Goal: Transaction & Acquisition: Obtain resource

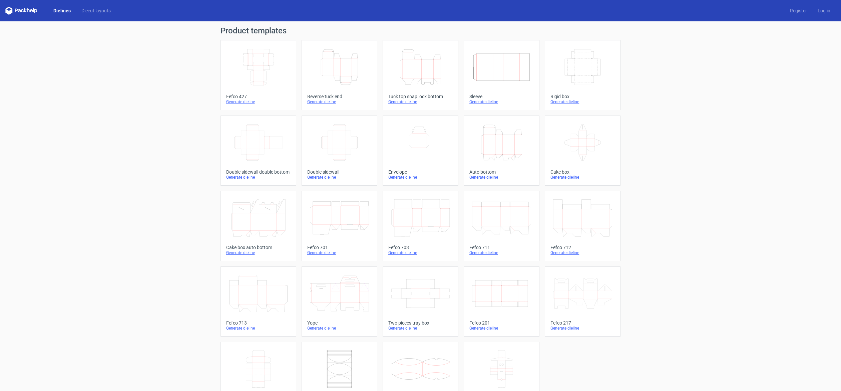
click at [252, 79] on icon "Width Depth Height" at bounding box center [258, 66] width 59 height 37
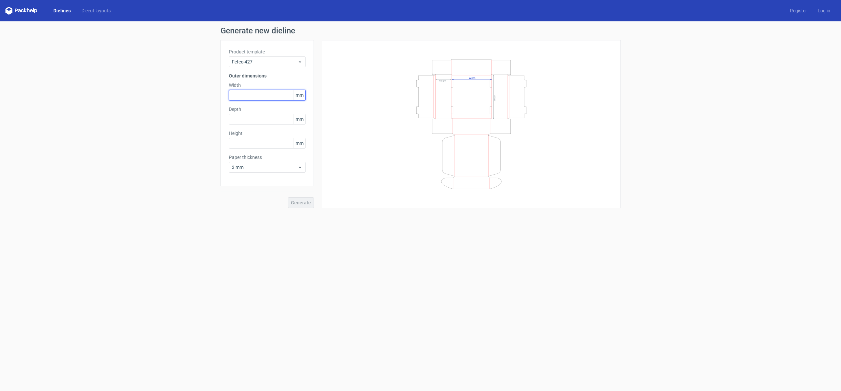
click at [245, 93] on input "text" at bounding box center [267, 95] width 77 height 11
type input "290"
type input "280"
type input "50"
click at [288, 197] on button "Generate" at bounding box center [301, 202] width 26 height 11
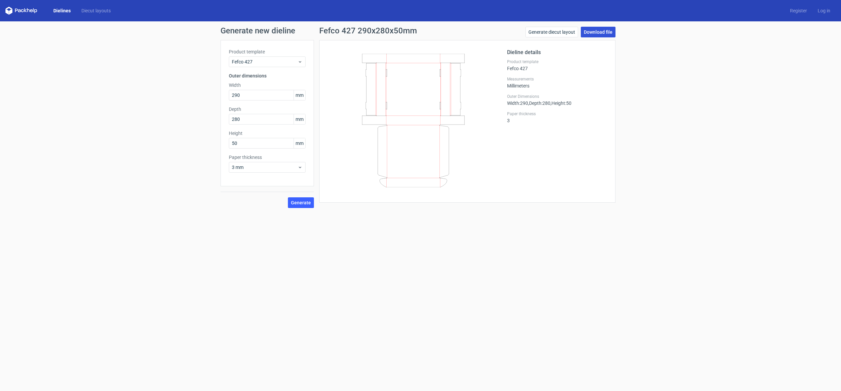
click at [603, 30] on link "Download file" at bounding box center [598, 32] width 35 height 11
